Goal: Information Seeking & Learning: Learn about a topic

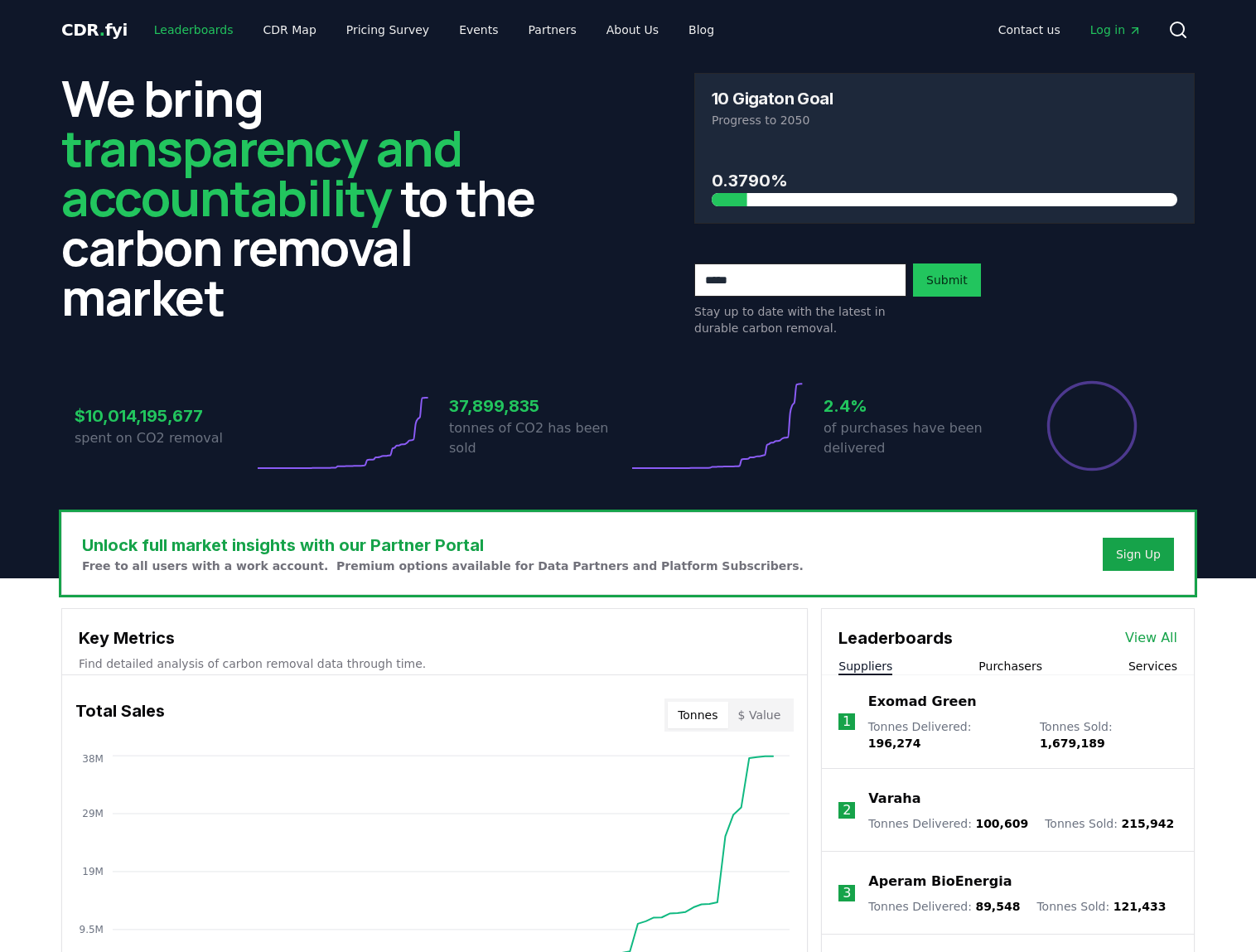
click at [172, 35] on link "Leaderboards" at bounding box center [194, 29] width 106 height 30
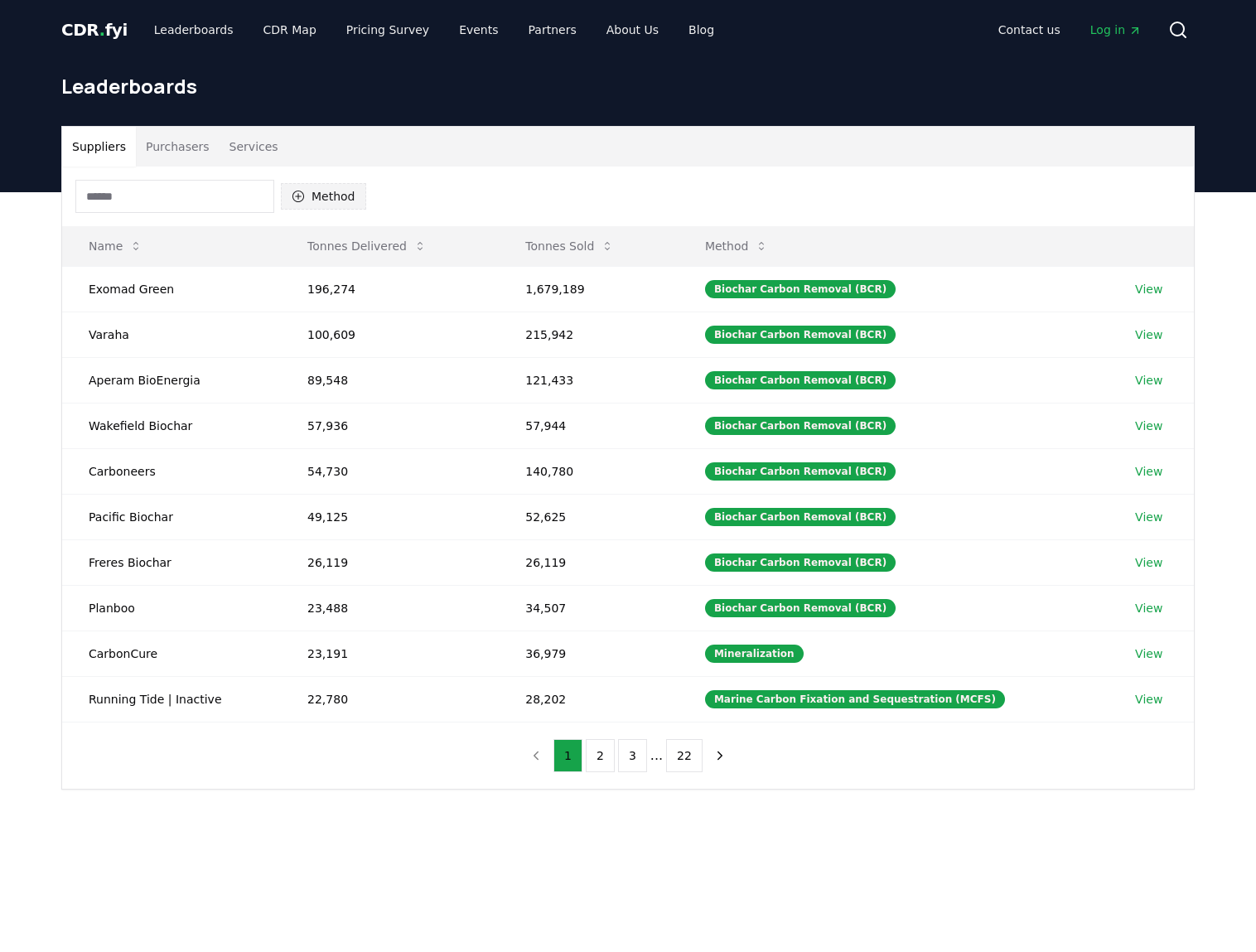
click at [312, 189] on button "Method" at bounding box center [324, 196] width 86 height 27
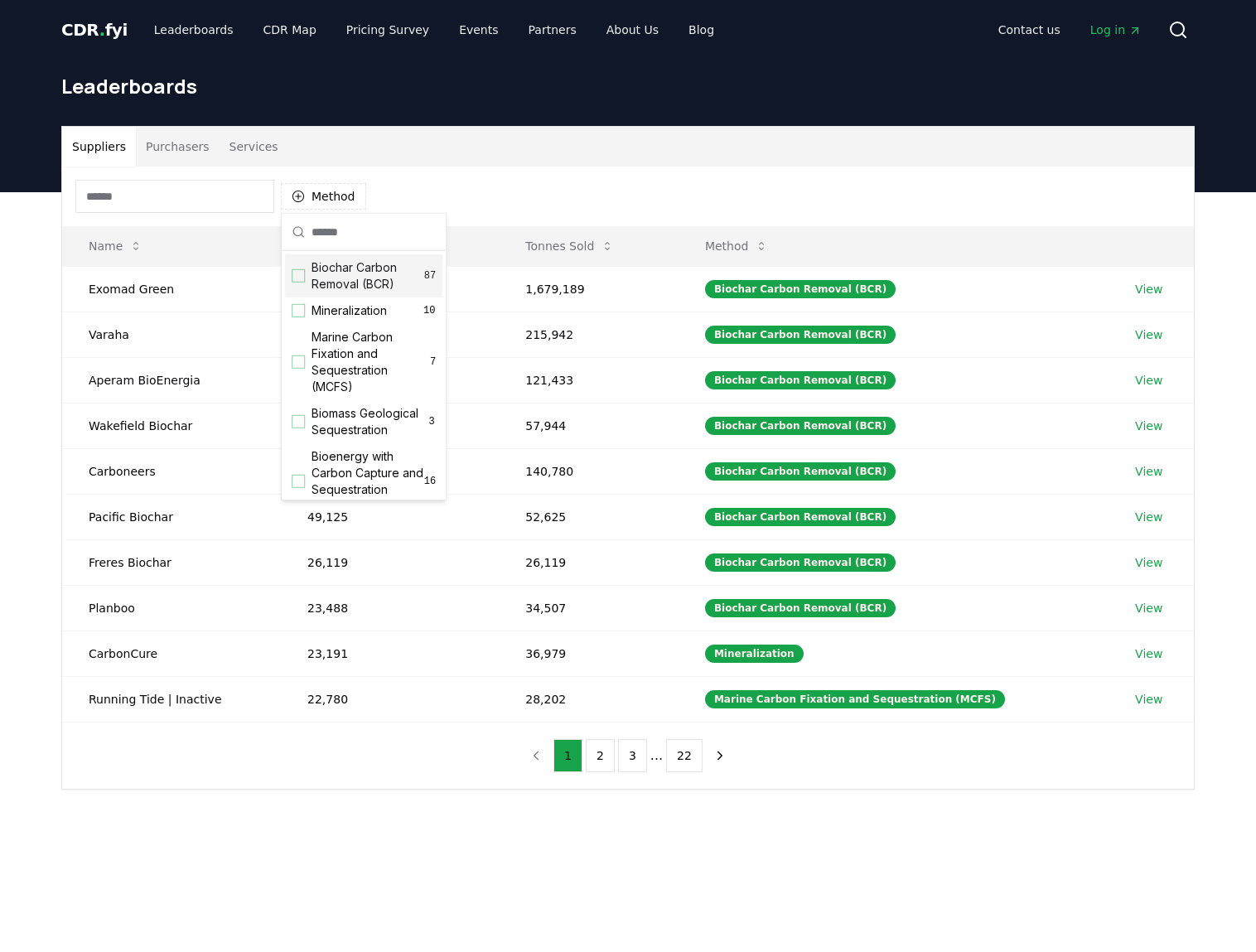
click at [388, 285] on span "Biochar Carbon Removal (BCR)" at bounding box center [368, 276] width 113 height 33
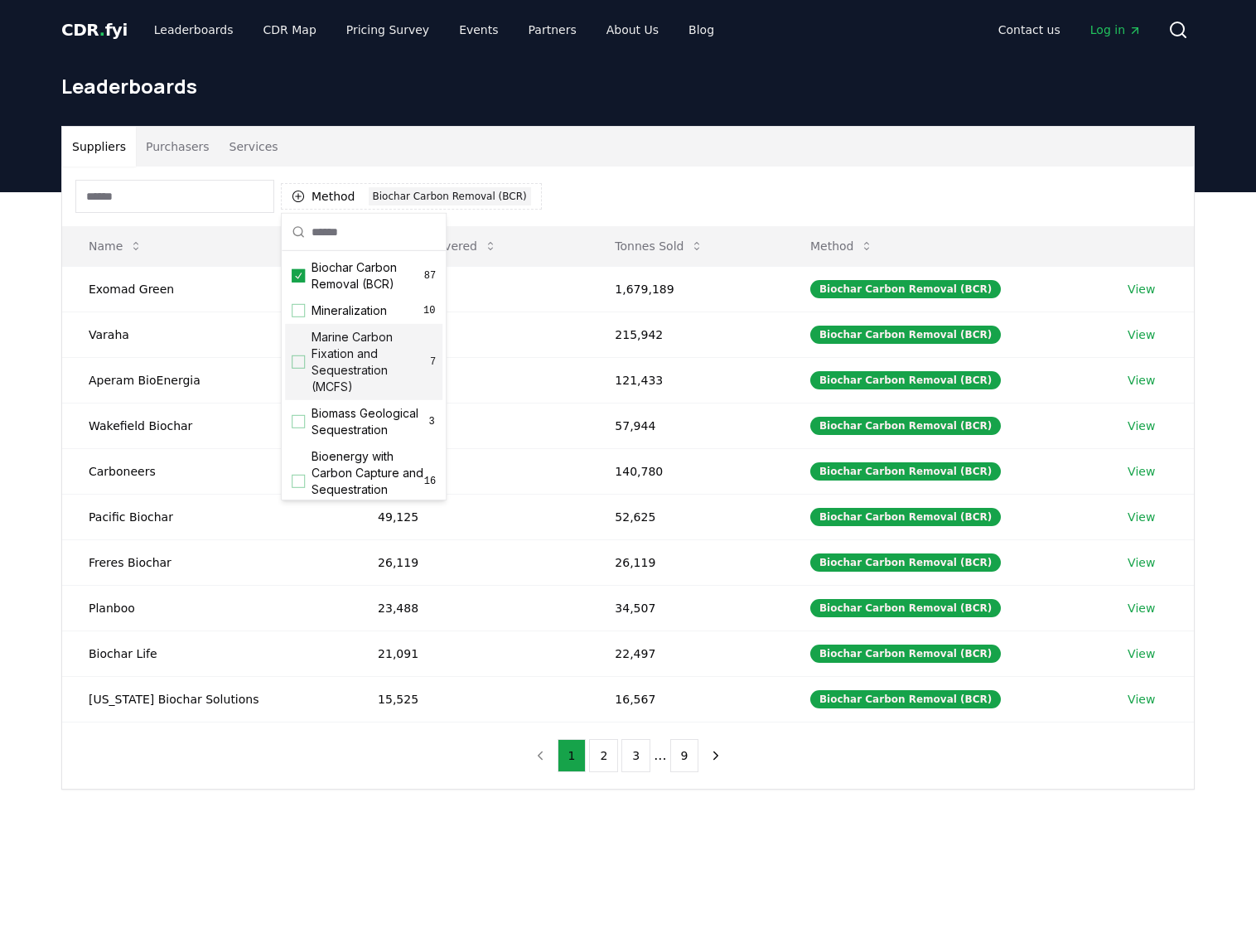
click at [723, 206] on div "Method 1 Biochar Carbon Removal (BCR)" at bounding box center [628, 196] width 1132 height 60
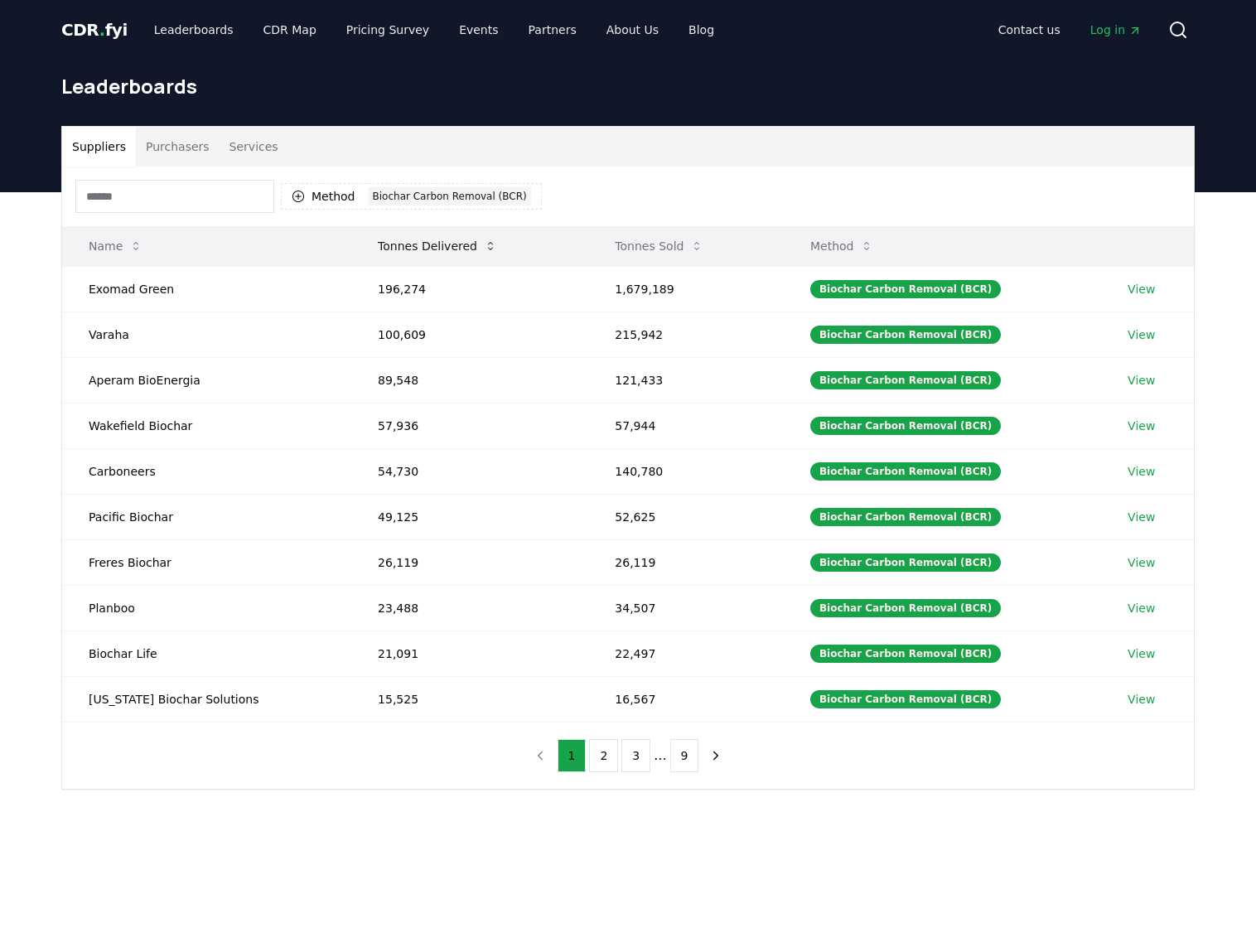
click at [484, 241] on icon at bounding box center [490, 246] width 13 height 13
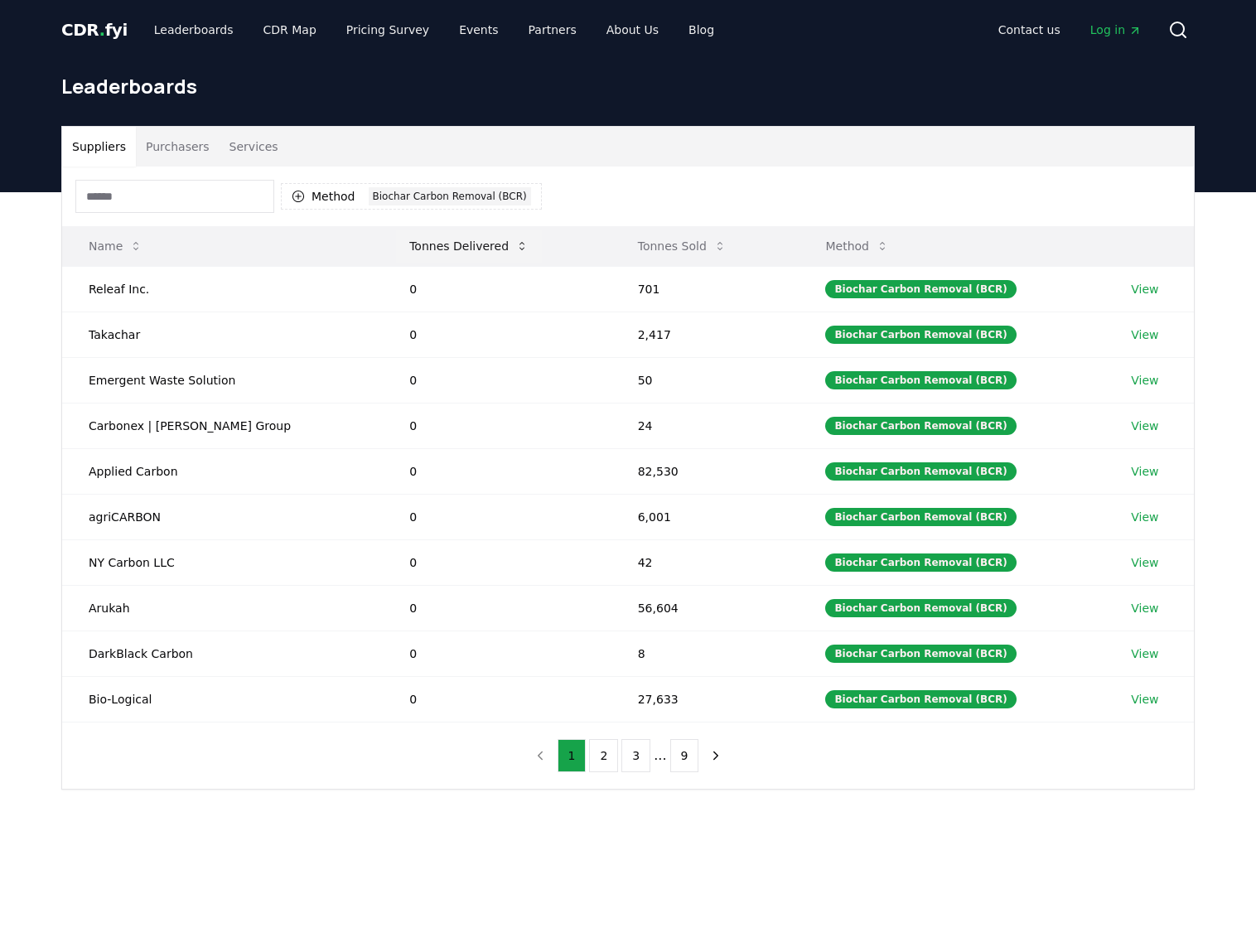
click at [516, 241] on icon at bounding box center [522, 246] width 13 height 13
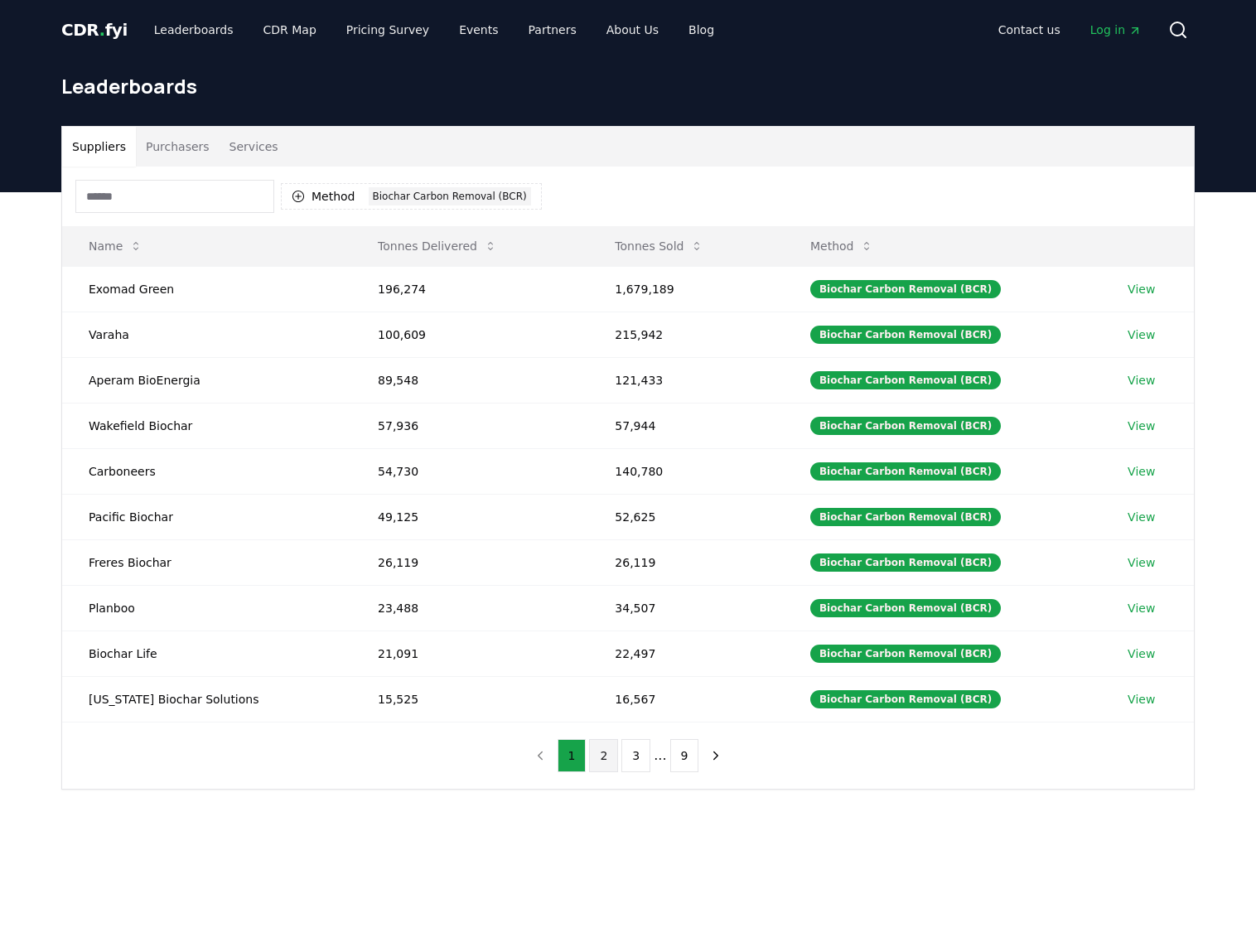
click at [595, 752] on button "2" at bounding box center [604, 756] width 29 height 33
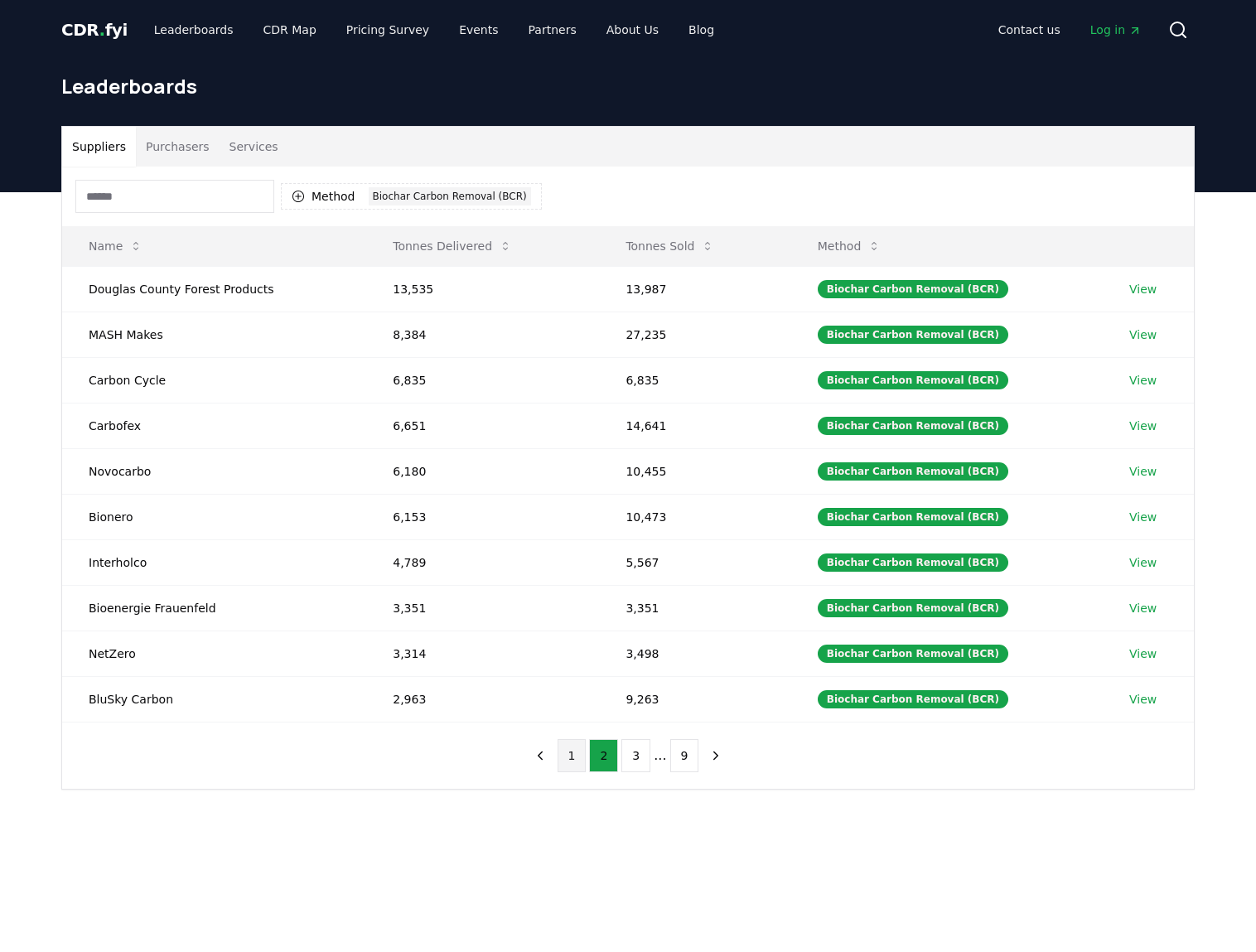
click at [580, 762] on button "1" at bounding box center [572, 756] width 29 height 33
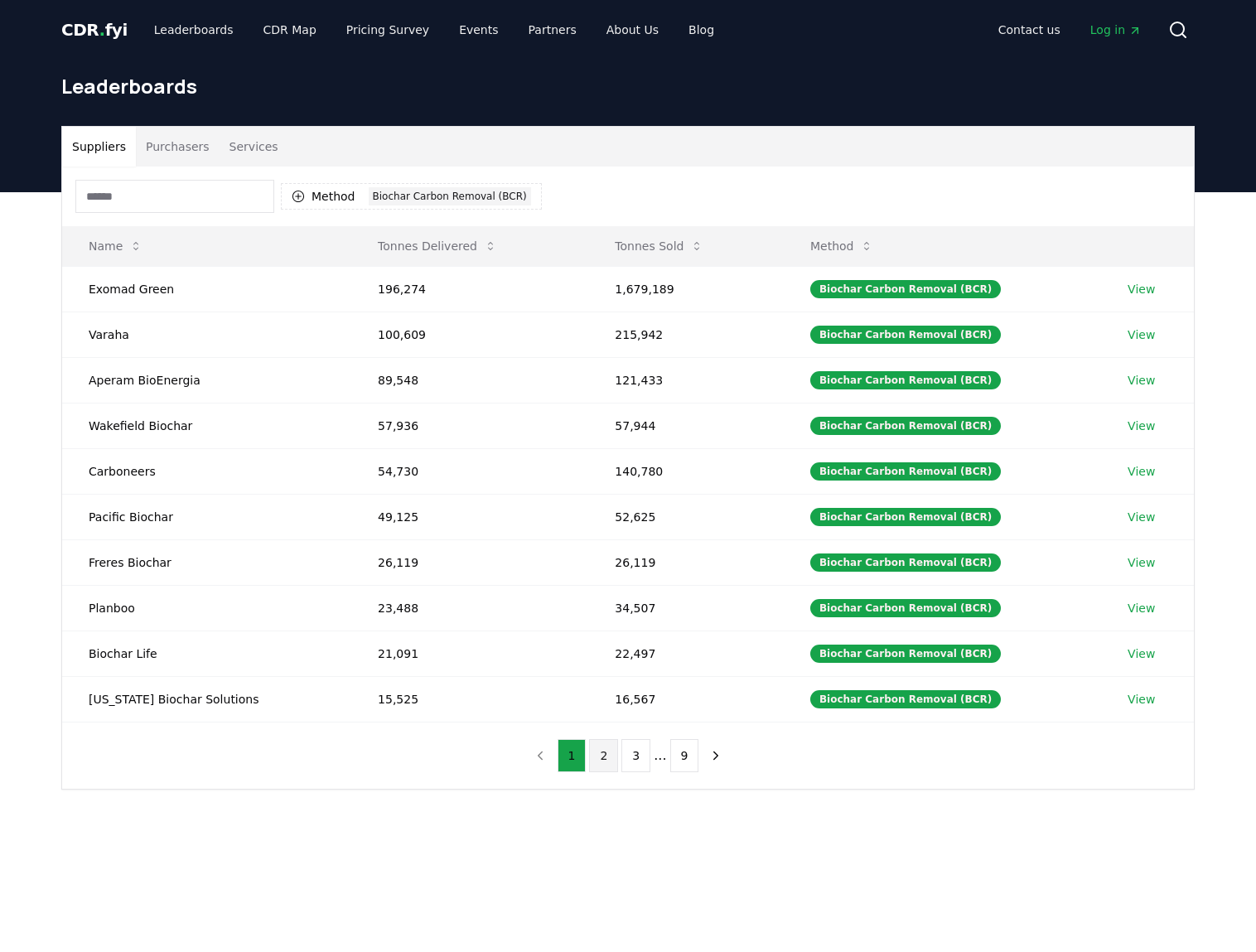
click at [610, 764] on button "2" at bounding box center [604, 756] width 29 height 33
